Goal: Find specific page/section: Find specific page/section

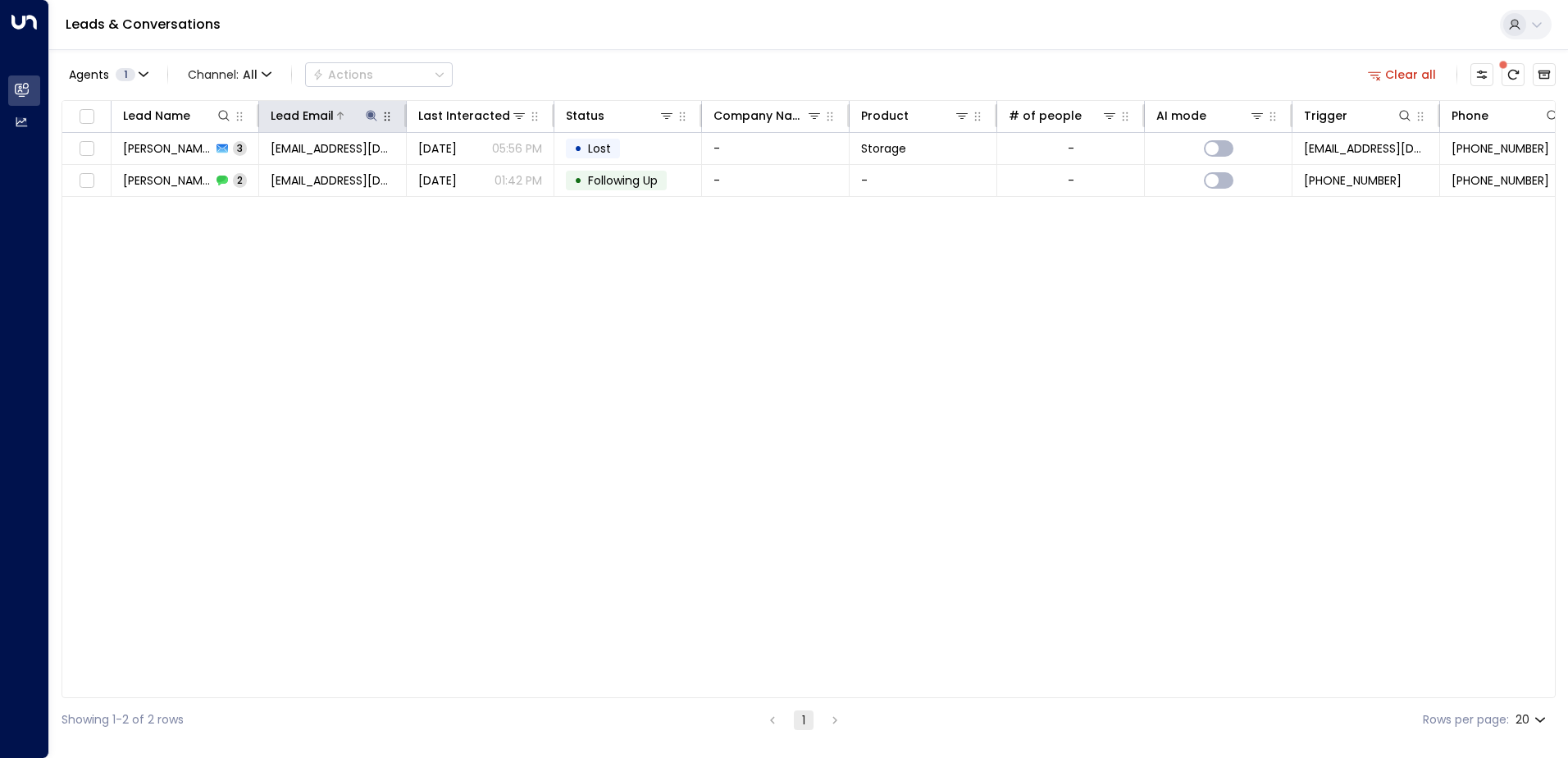
click at [373, 115] on icon at bounding box center [371, 115] width 10 height 10
drag, startPoint x: 478, startPoint y: 173, endPoint x: 466, endPoint y: 175, distance: 12.2
click at [477, 173] on icon "button" at bounding box center [474, 175] width 10 height 10
click at [336, 175] on input "text" at bounding box center [371, 175] width 226 height 30
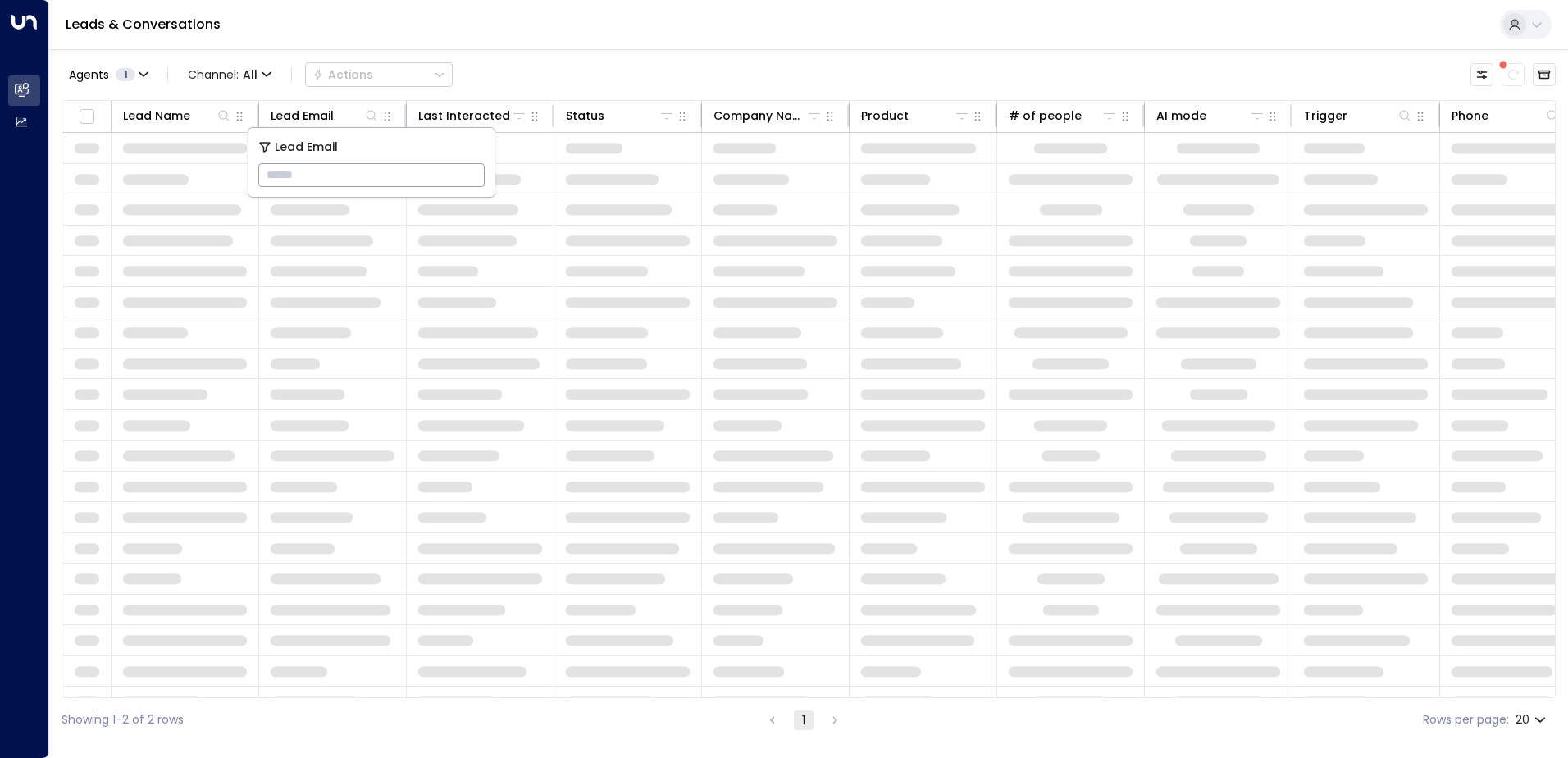
drag, startPoint x: 336, startPoint y: 175, endPoint x: 347, endPoint y: 179, distance: 11.7
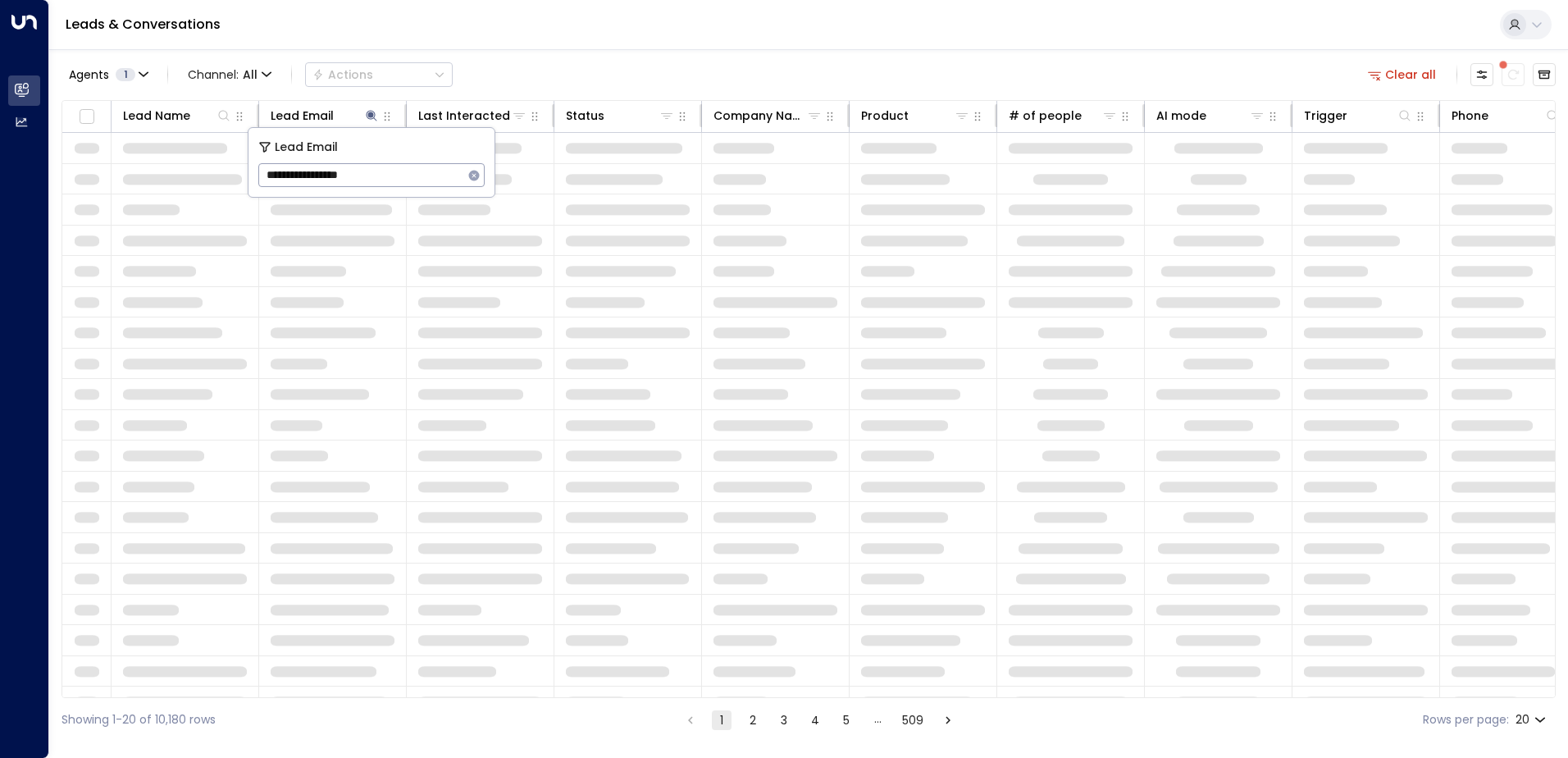
type input "**********"
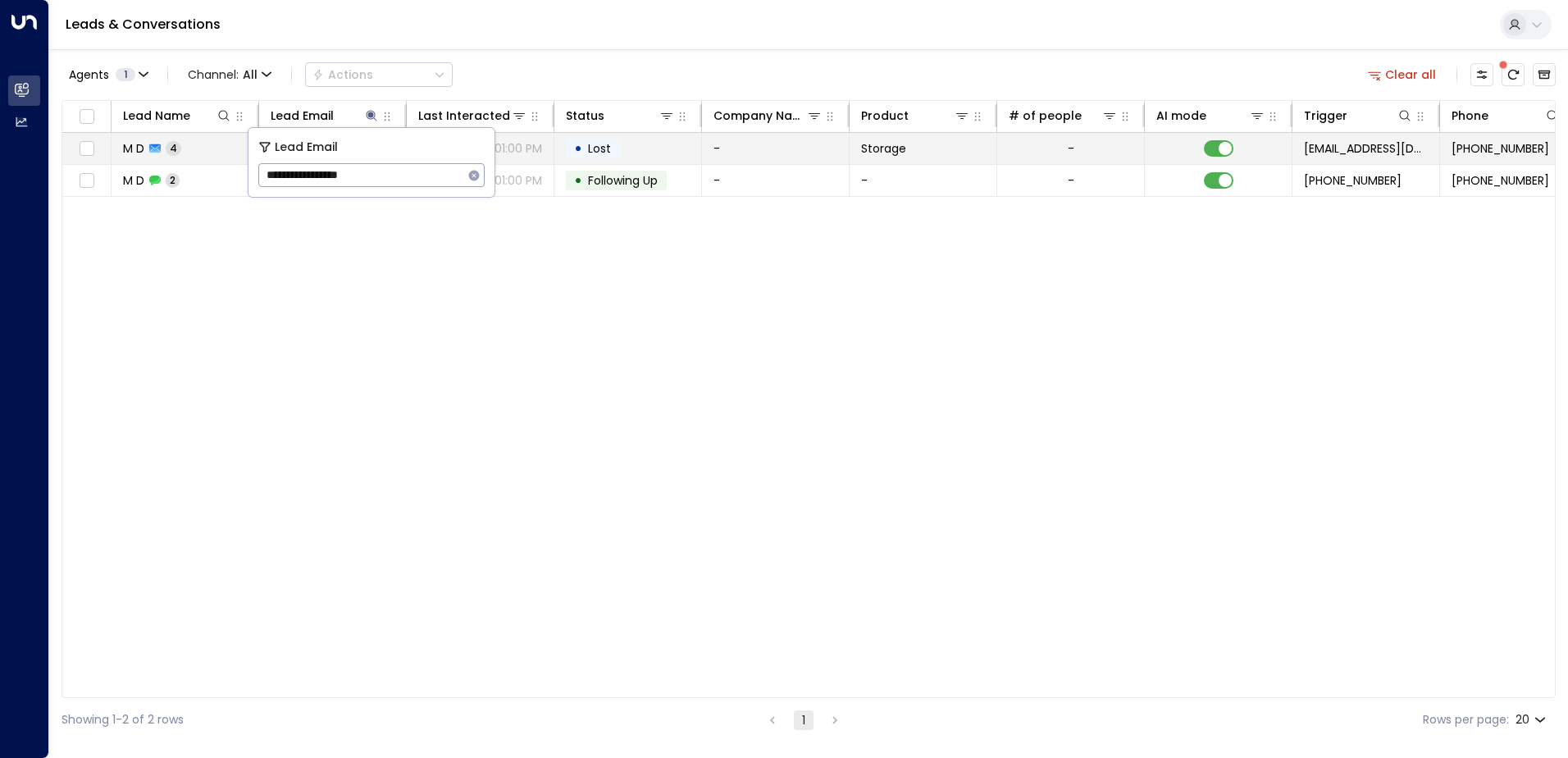
click at [924, 147] on td "Storage" at bounding box center [923, 148] width 147 height 31
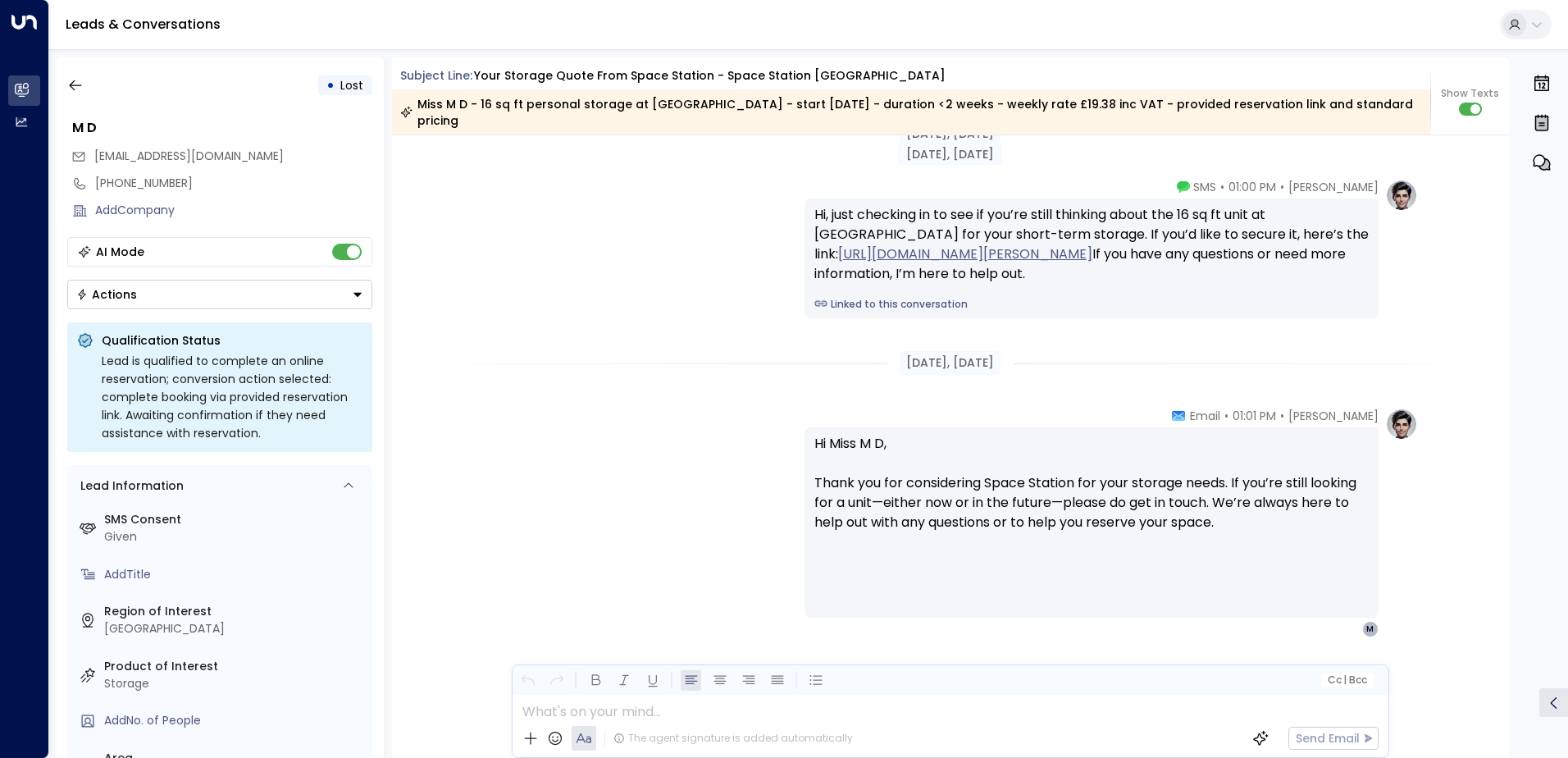
scroll to position [2516, 0]
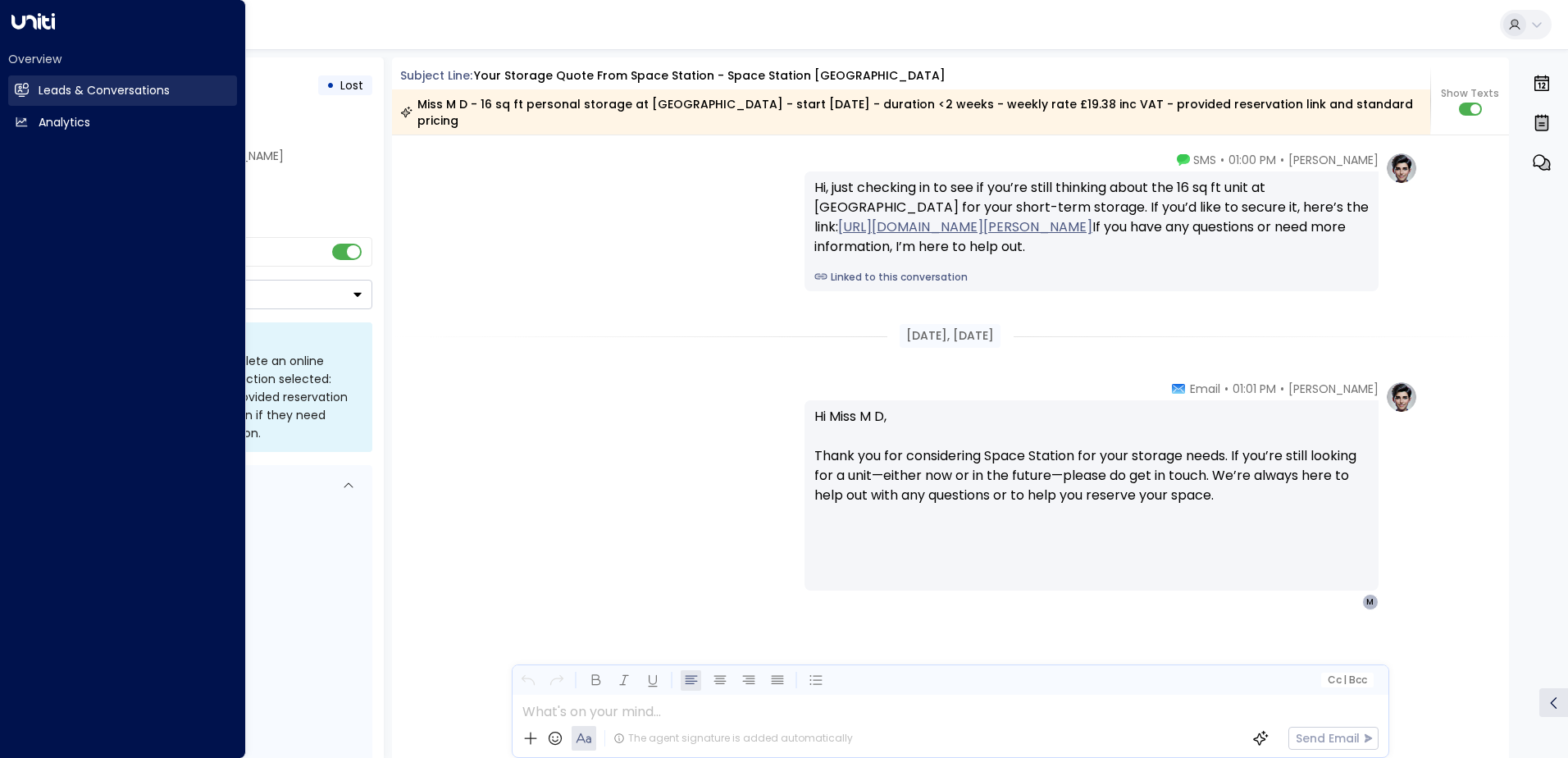
click at [26, 83] on icon at bounding box center [22, 90] width 14 height 14
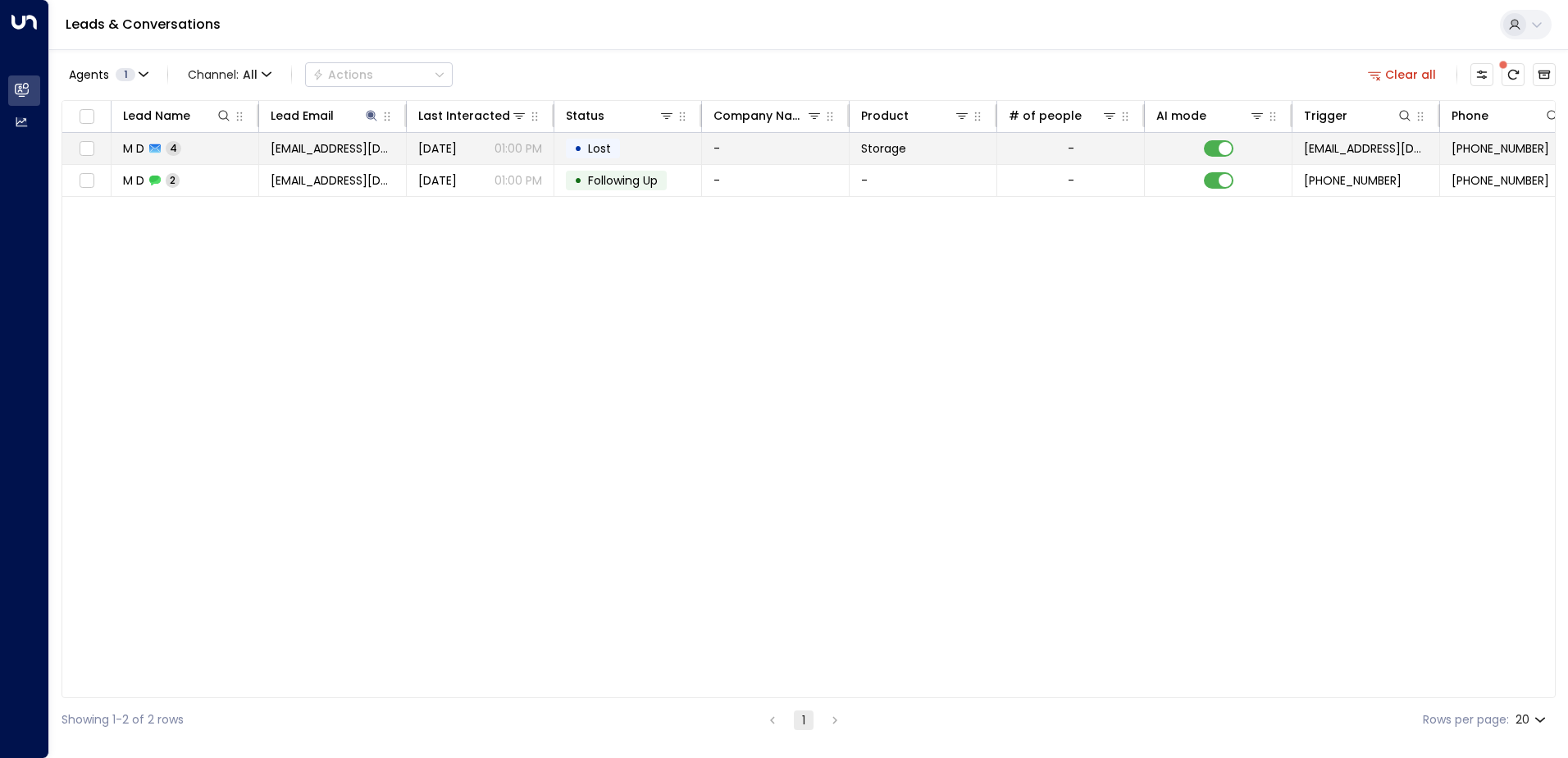
click at [806, 152] on td "-" at bounding box center [776, 148] width 147 height 31
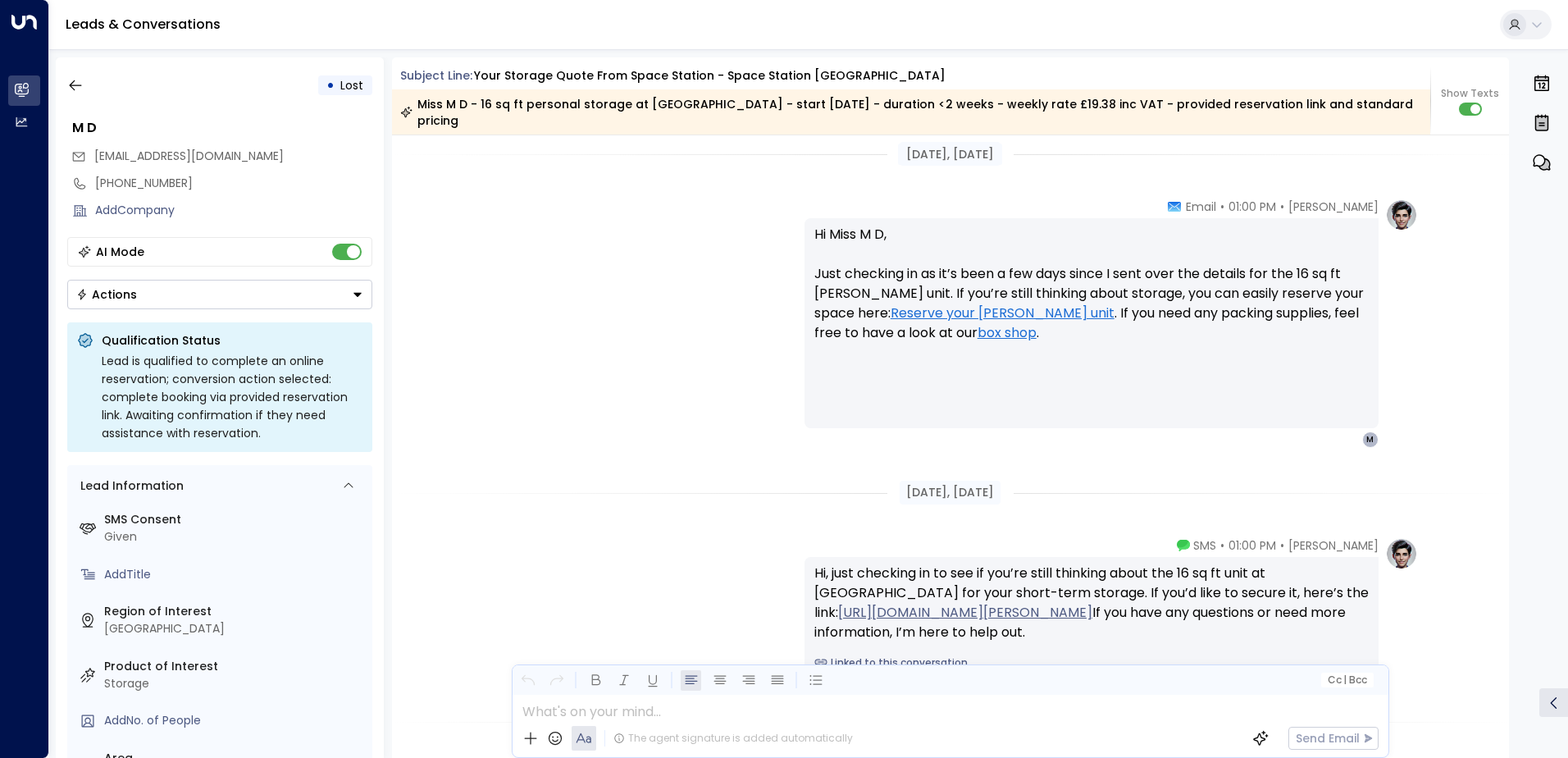
scroll to position [2070, 0]
